Goal: Check status: Check status

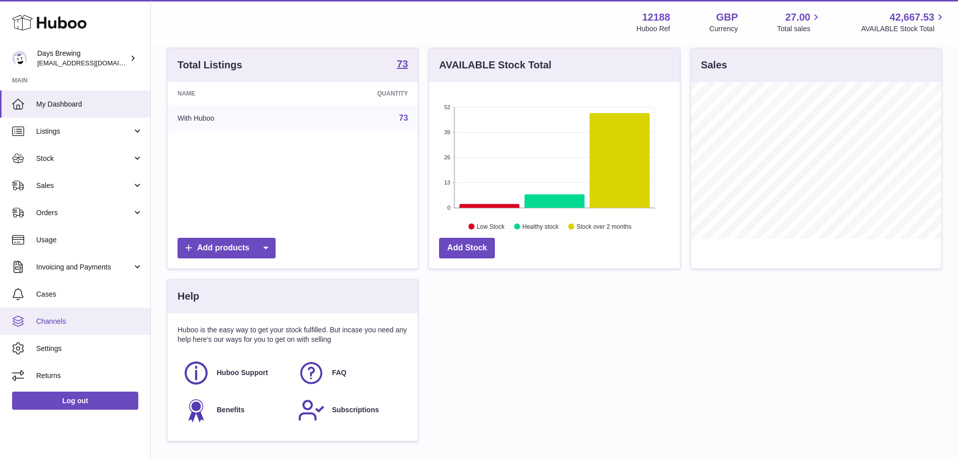
scroll to position [173, 0]
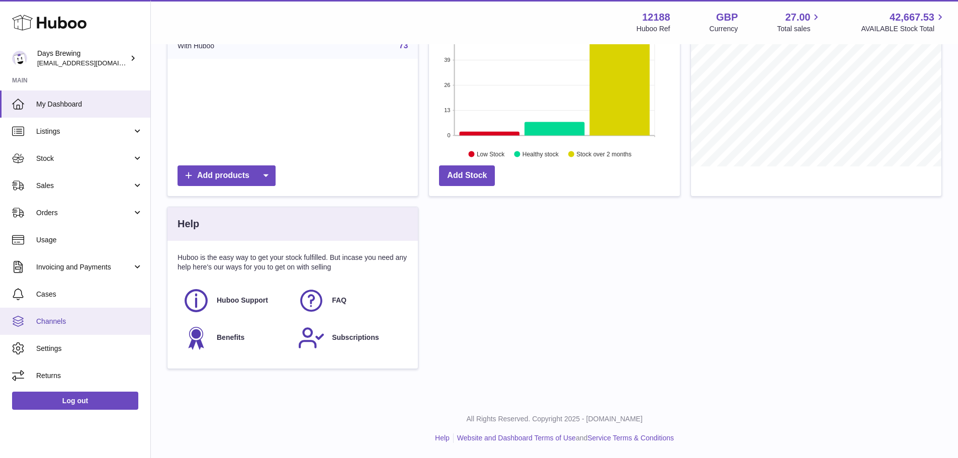
click at [72, 326] on span "Channels" at bounding box center [89, 322] width 107 height 10
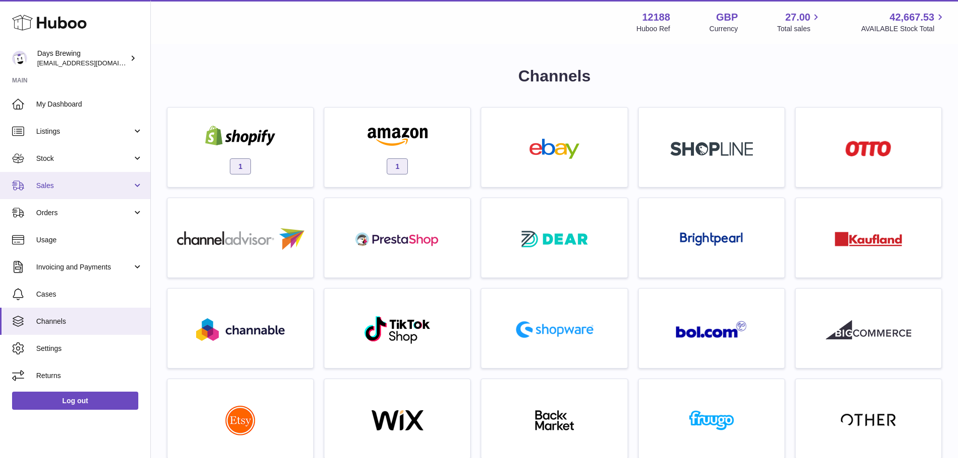
click at [128, 189] on span "Sales" at bounding box center [84, 186] width 96 height 10
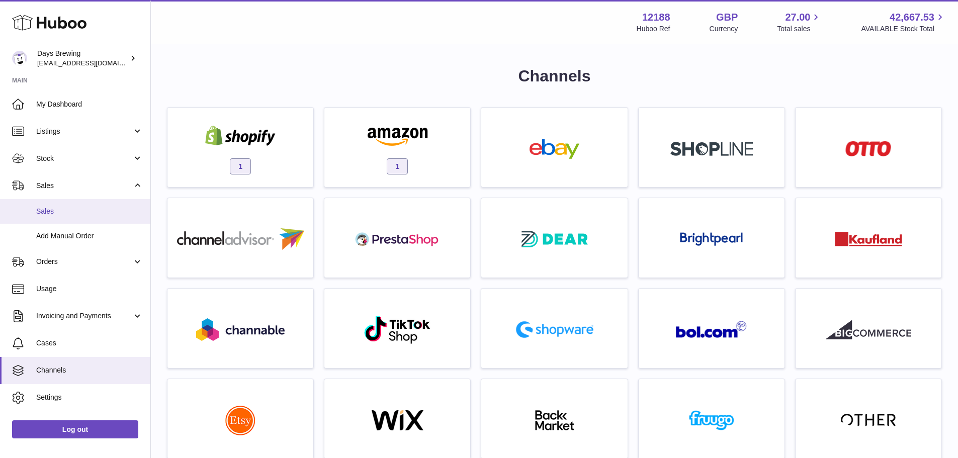
click at [115, 212] on span "Sales" at bounding box center [89, 212] width 107 height 10
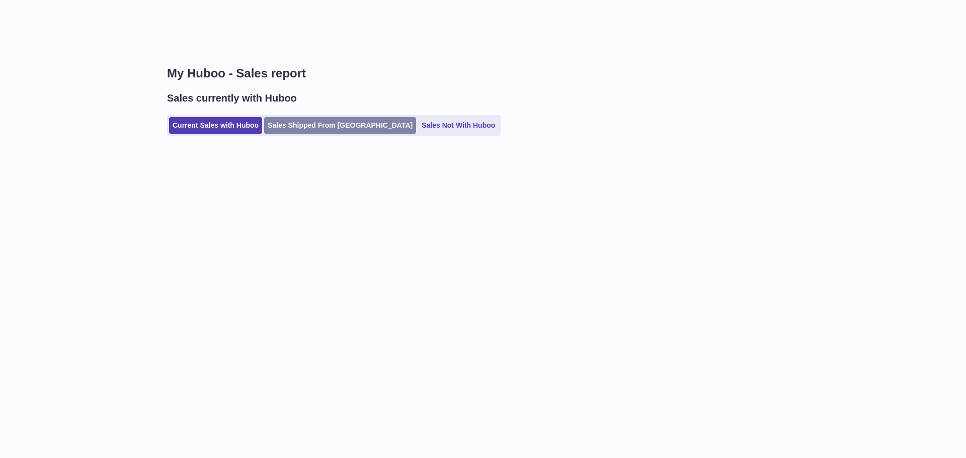
click at [289, 127] on link "Sales Shipped From Huboo" at bounding box center [340, 125] width 152 height 17
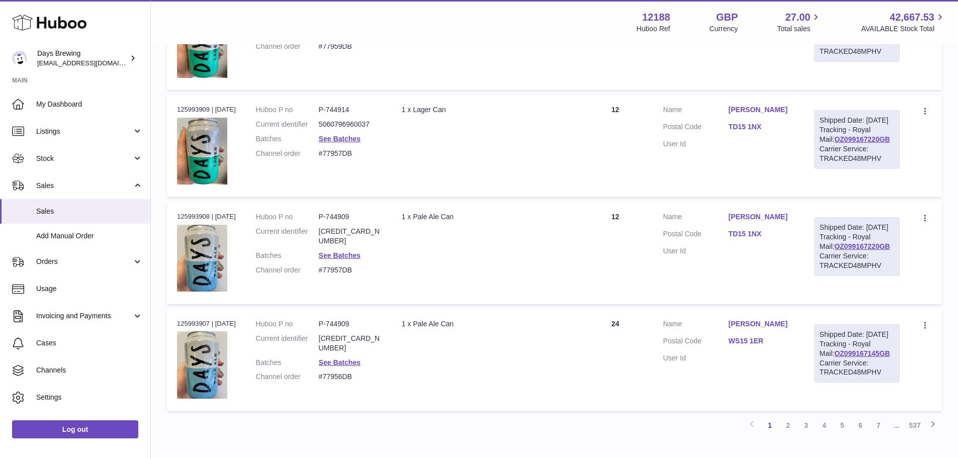
scroll to position [948, 0]
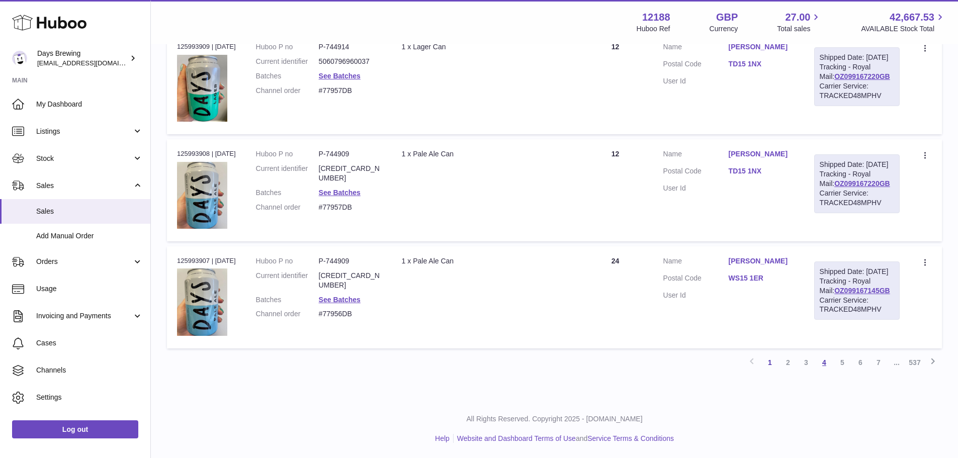
click at [824, 362] on link "4" at bounding box center [824, 363] width 18 height 18
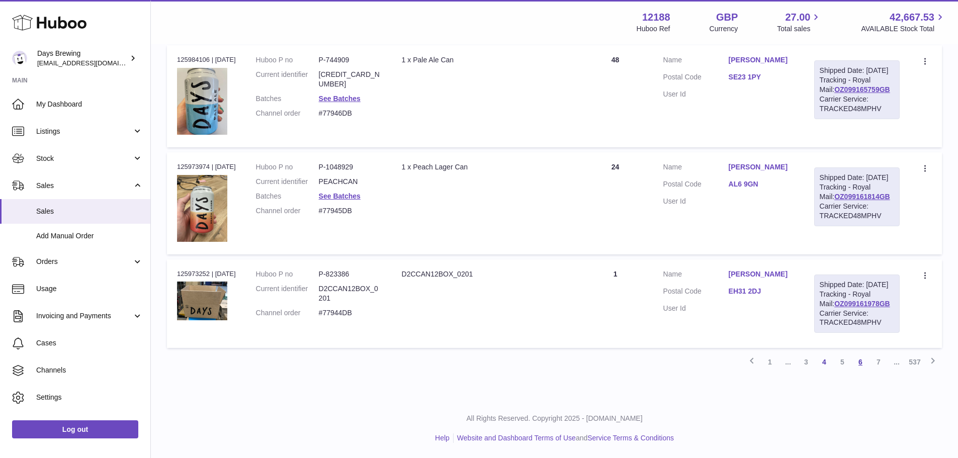
click at [863, 359] on link "6" at bounding box center [861, 362] width 18 height 18
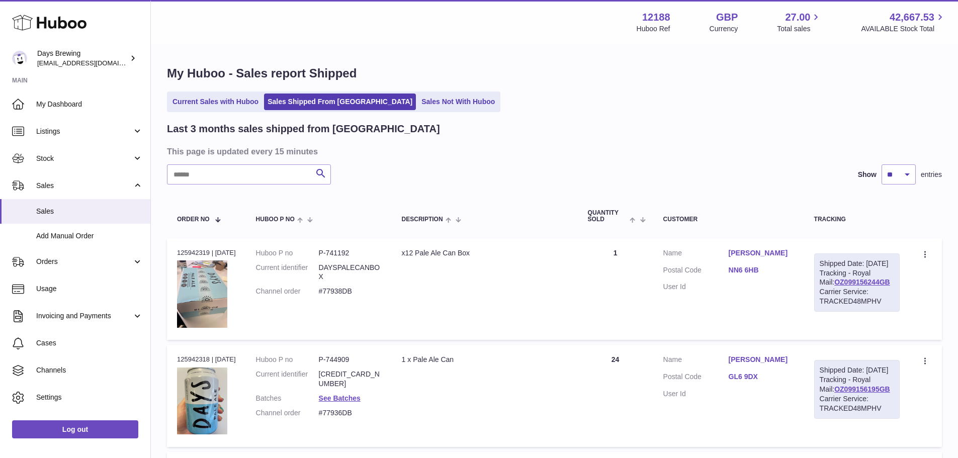
drag, startPoint x: 823, startPoint y: 207, endPoint x: 824, endPoint y: 218, distance: 11.2
click at [823, 207] on th "Tracking" at bounding box center [857, 216] width 106 height 33
click at [828, 223] on th "Tracking" at bounding box center [857, 216] width 106 height 33
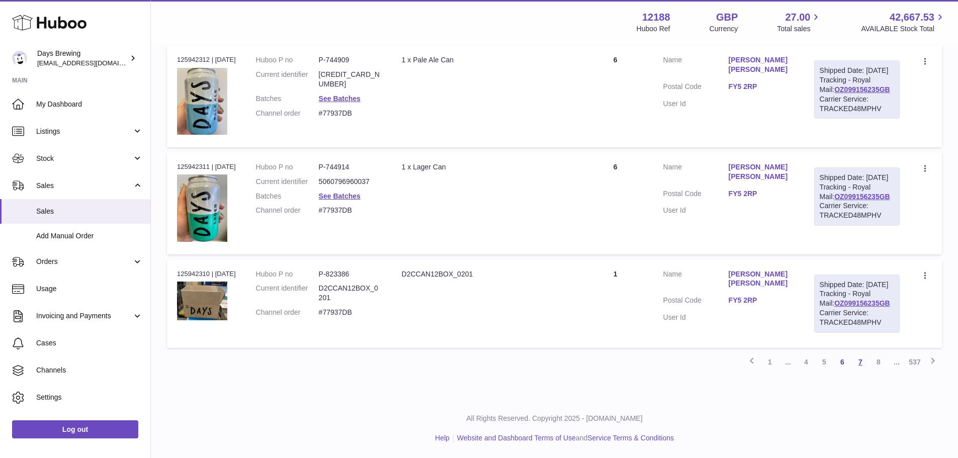
click at [867, 360] on link "7" at bounding box center [861, 362] width 18 height 18
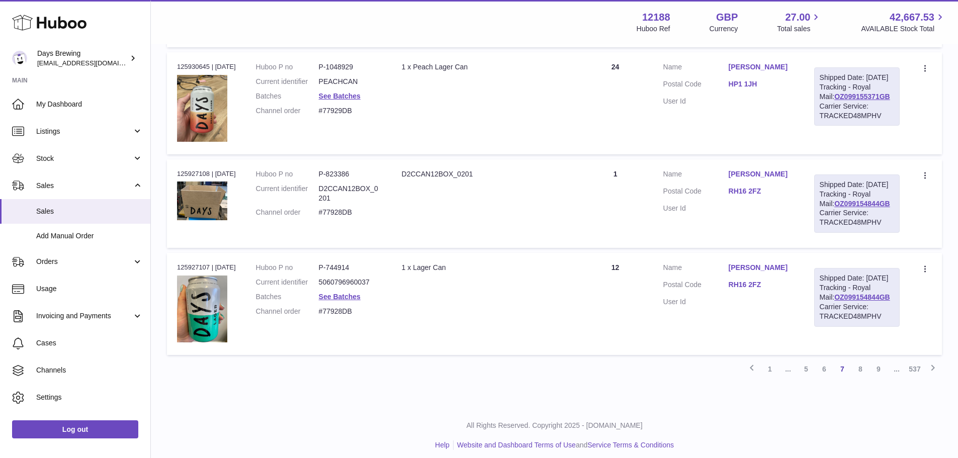
scroll to position [952, 0]
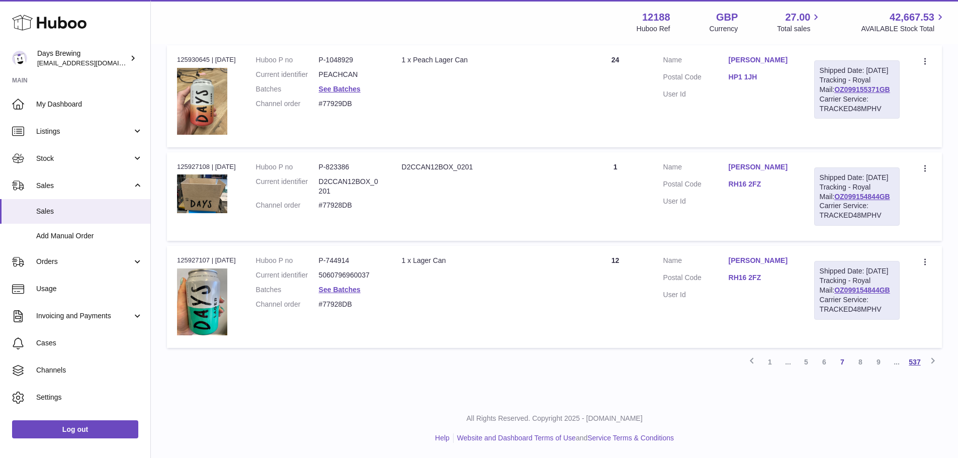
click at [923, 361] on link "537" at bounding box center [915, 362] width 18 height 18
click at [0, 361] on div at bounding box center [0, 229] width 0 height 458
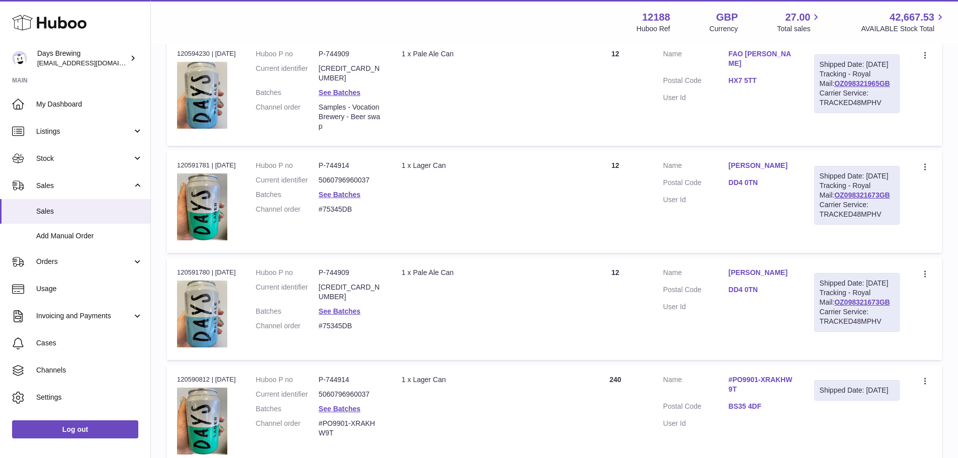
scroll to position [955, 0]
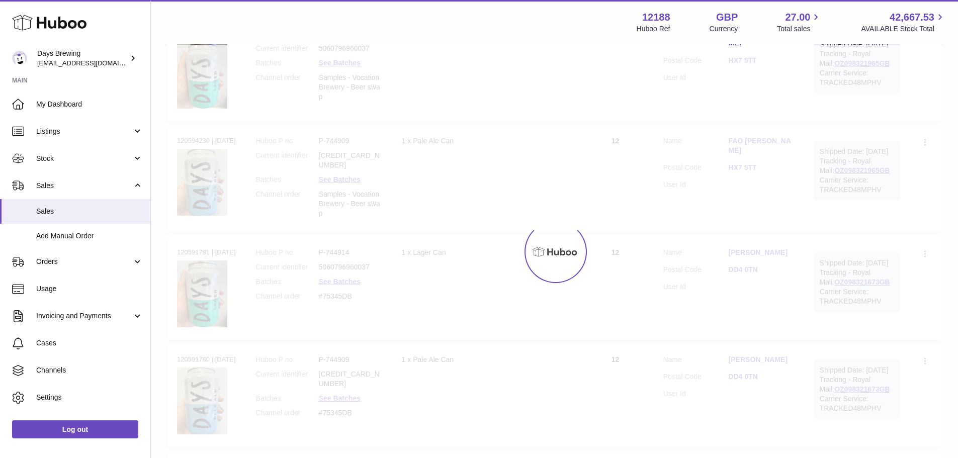
scroll to position [952, 0]
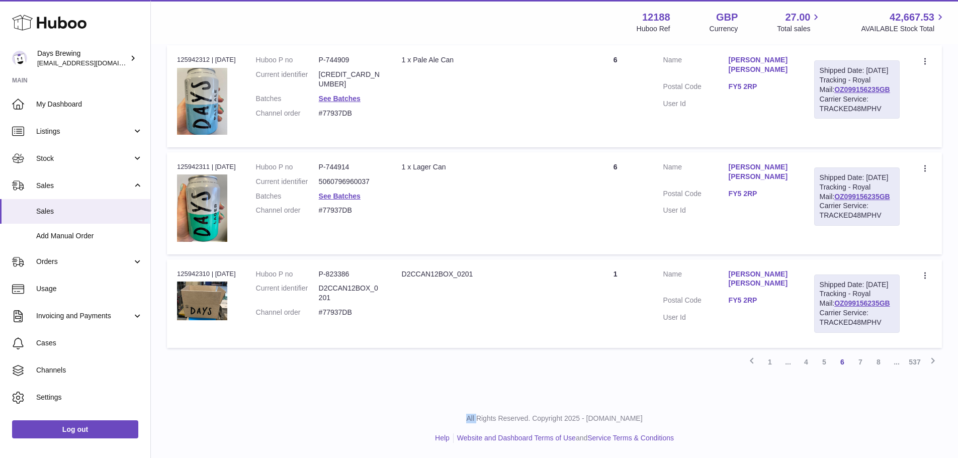
scroll to position [944, 0]
